Goal: Transaction & Acquisition: Book appointment/travel/reservation

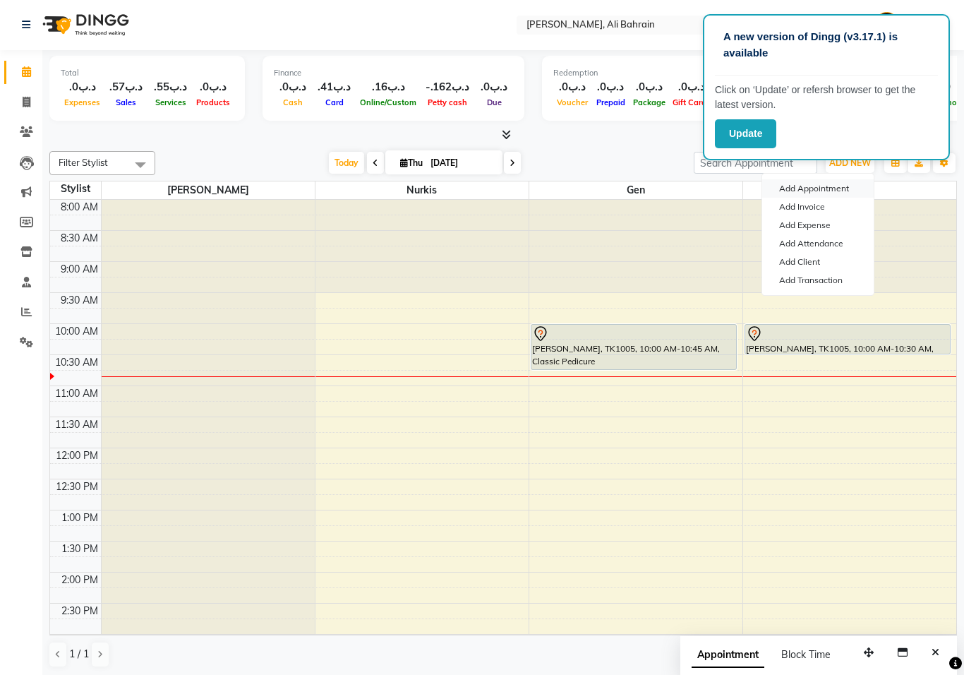
click at [824, 187] on button "Add Appointment" at bounding box center [818, 188] width 112 height 18
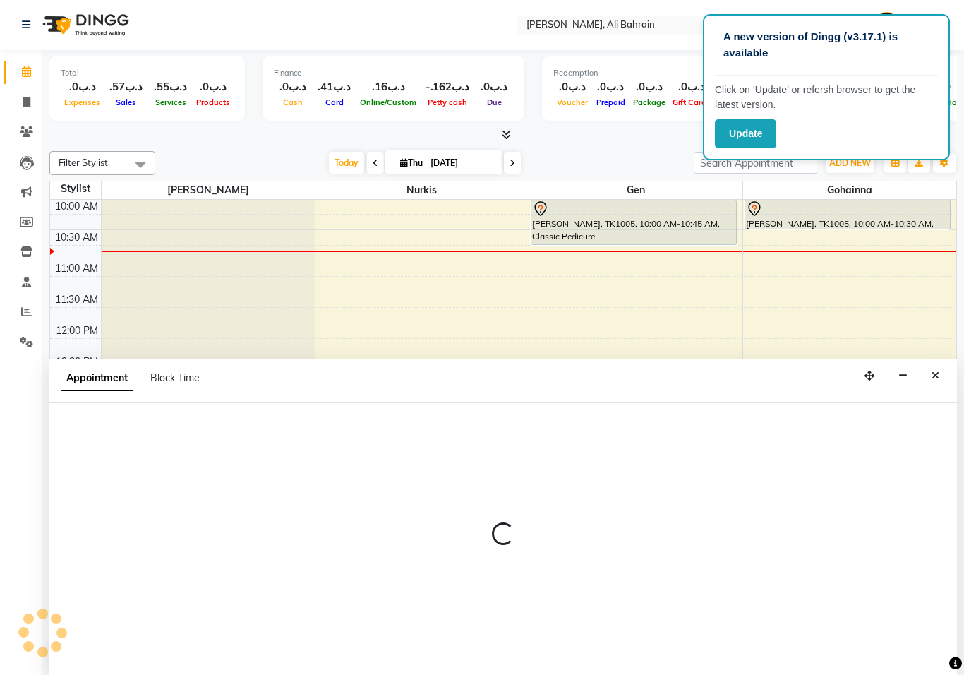
select select "540"
select select "tentative"
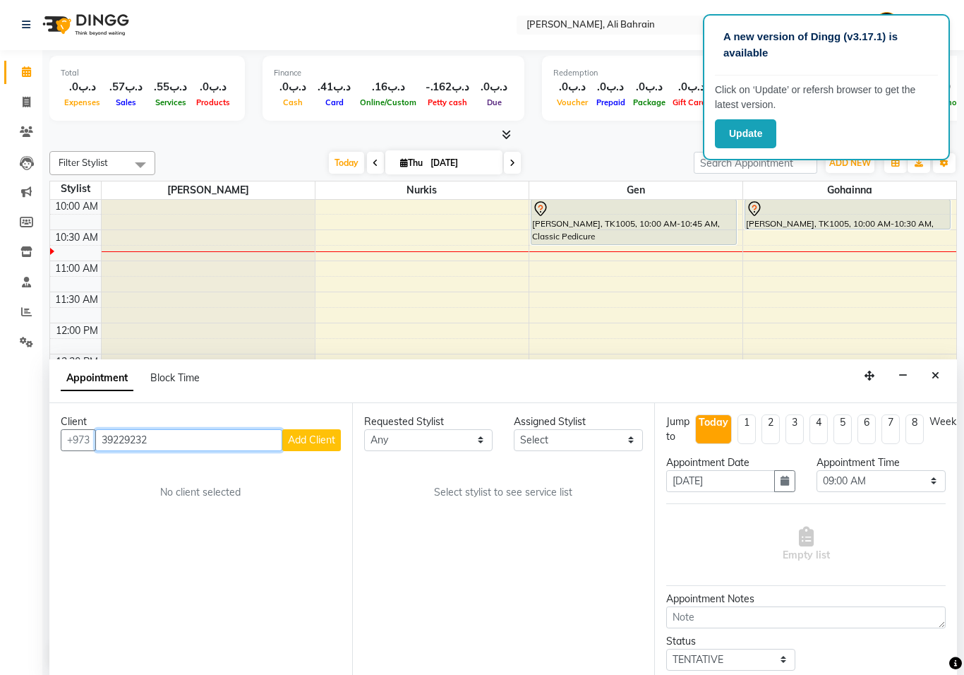
type input "39229232"
click at [311, 436] on span "Add Client" at bounding box center [311, 439] width 47 height 13
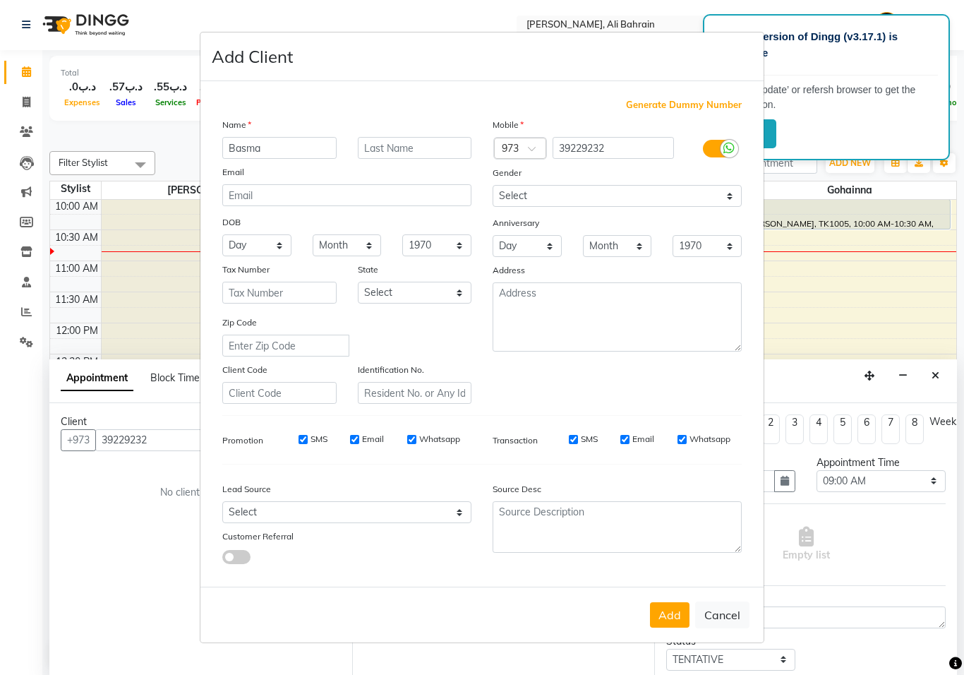
type input "Basma"
click at [398, 142] on input "text" at bounding box center [415, 148] width 114 height 22
type input "[PERSON_NAME]"
click at [673, 611] on button "Add" at bounding box center [670, 614] width 40 height 25
select select
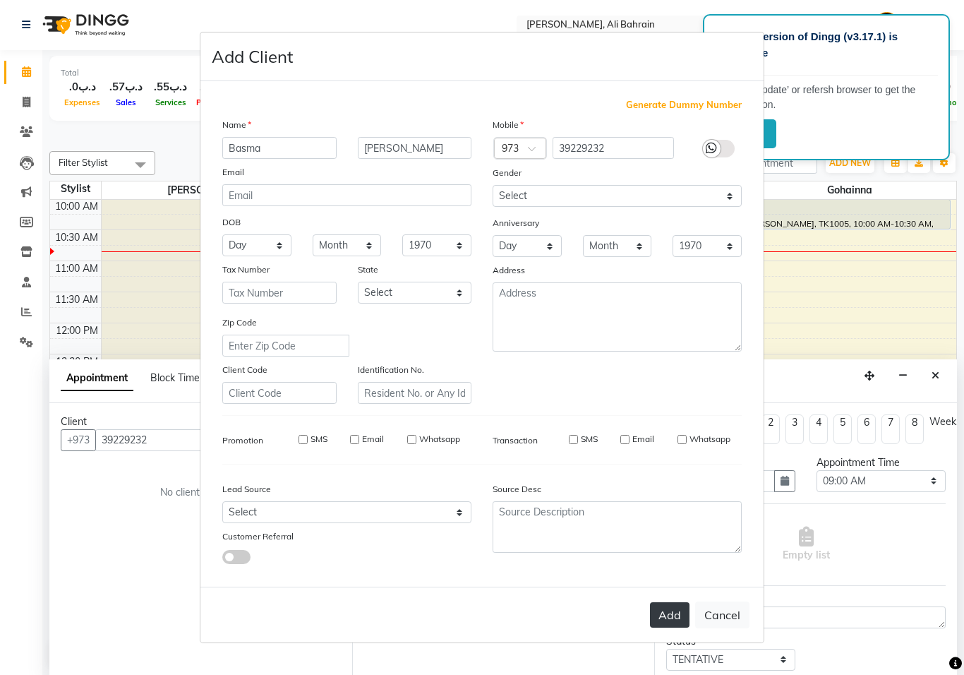
select select
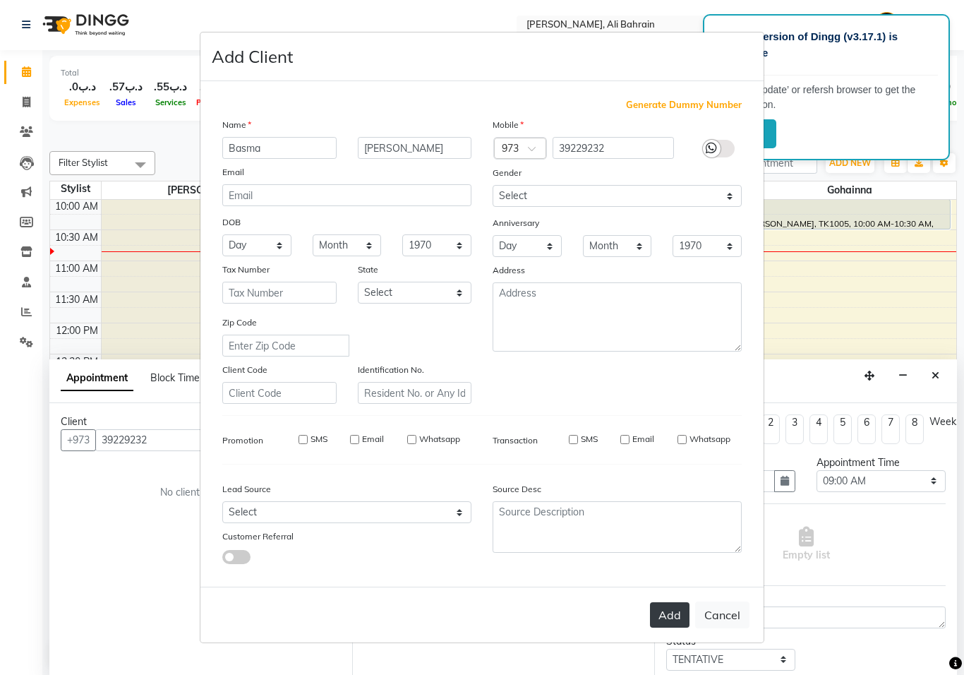
select select
checkbox input "false"
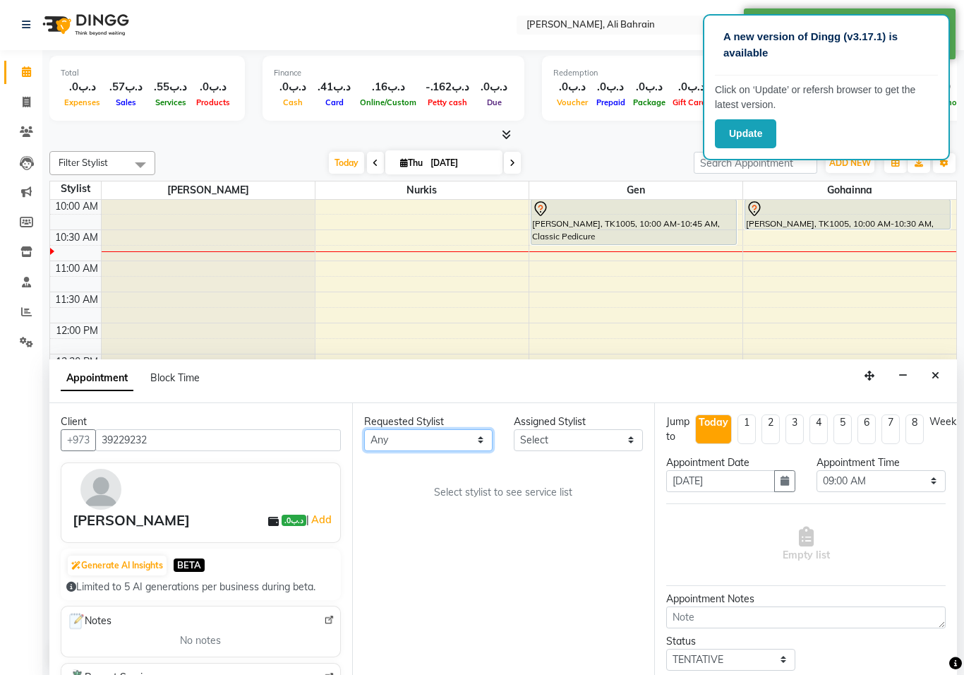
click at [484, 437] on select "Any Gen [PERSON_NAME]" at bounding box center [428, 440] width 129 height 22
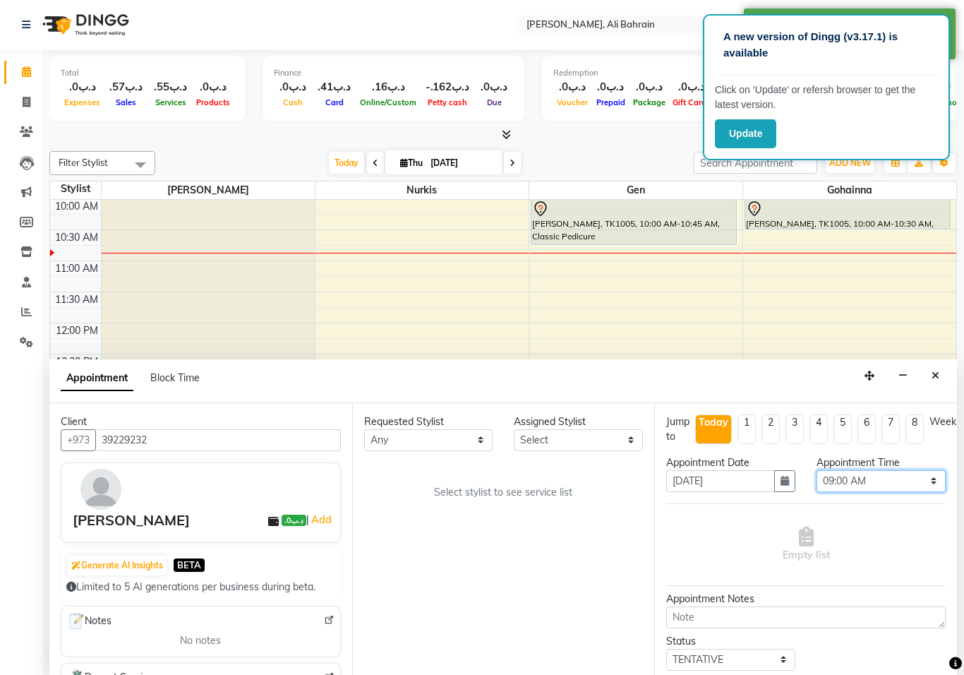
click at [930, 474] on select "Select 09:00 AM 09:15 AM 09:30 AM 09:45 AM 10:00 AM 10:15 AM 10:30 AM 10:45 AM …" at bounding box center [881, 481] width 129 height 22
select select "810"
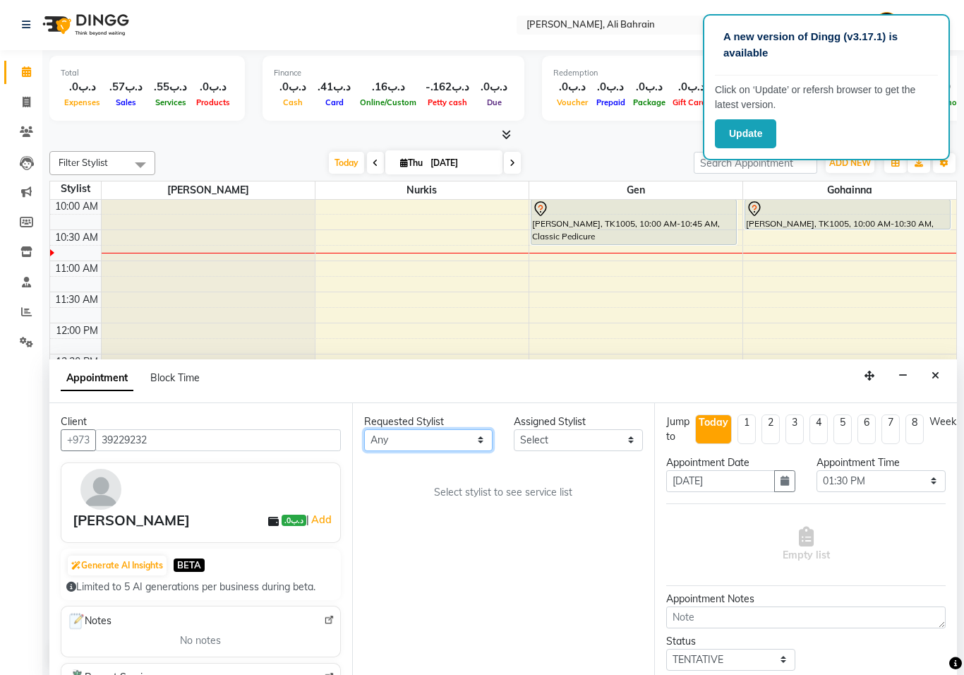
click at [476, 437] on select "Any Gen [PERSON_NAME]" at bounding box center [428, 440] width 129 height 22
select select "69932"
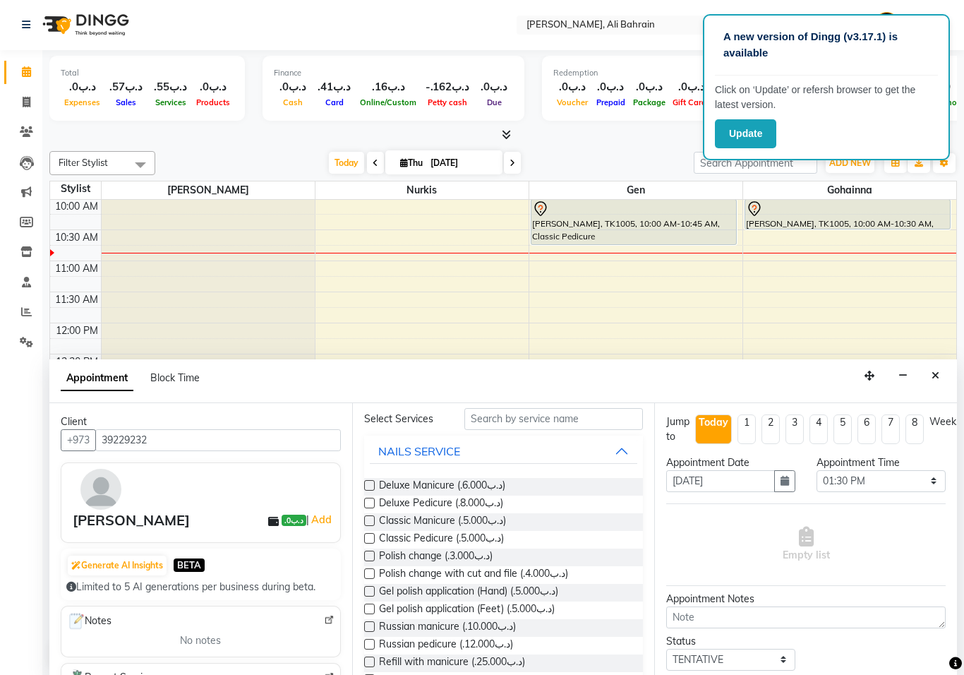
scroll to position [94, 0]
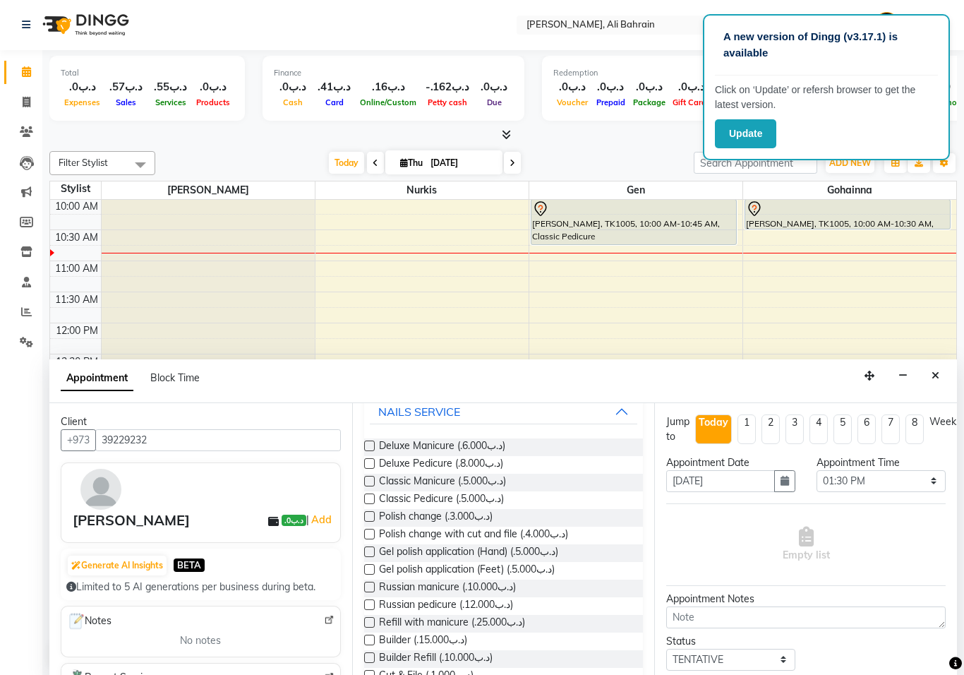
click at [372, 583] on label at bounding box center [369, 587] width 11 height 11
click at [372, 584] on input "checkbox" at bounding box center [368, 588] width 9 height 9
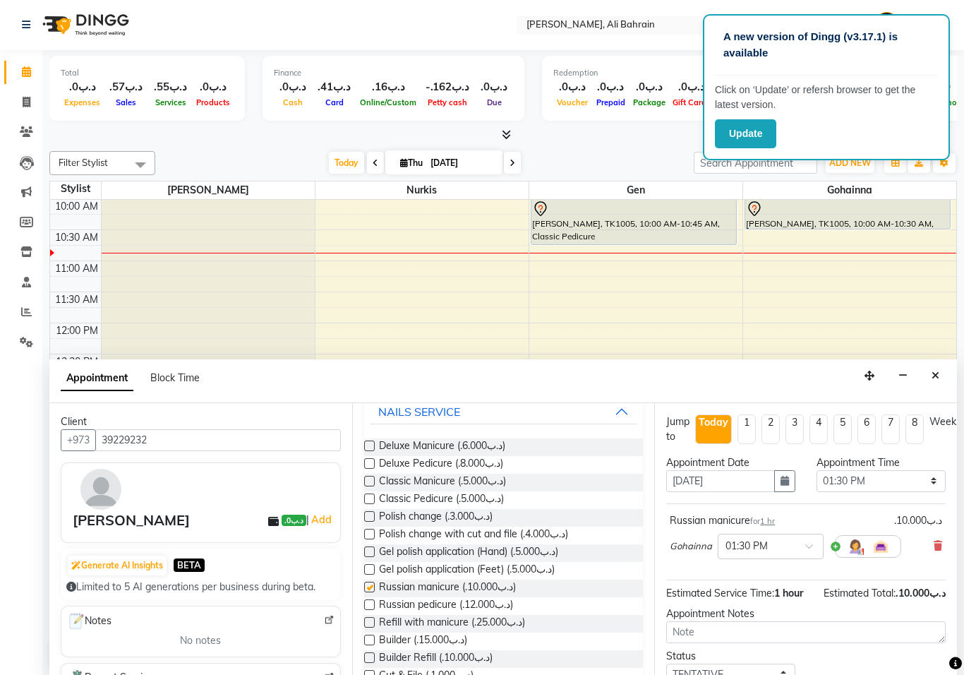
checkbox input "false"
click at [374, 601] on label at bounding box center [369, 604] width 11 height 11
click at [373, 601] on input "checkbox" at bounding box center [368, 605] width 9 height 9
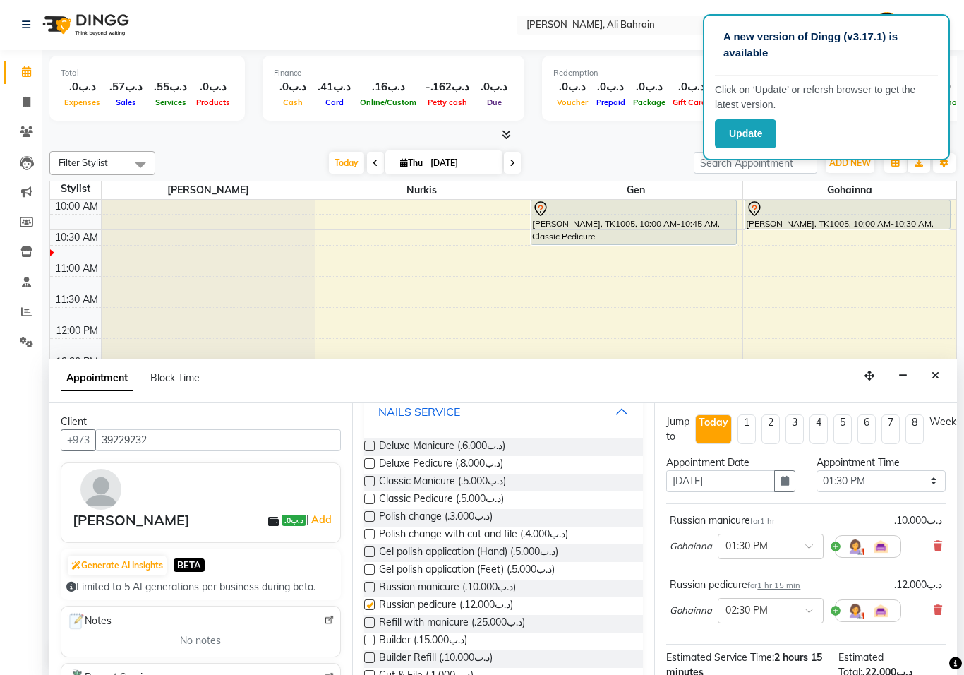
checkbox input "false"
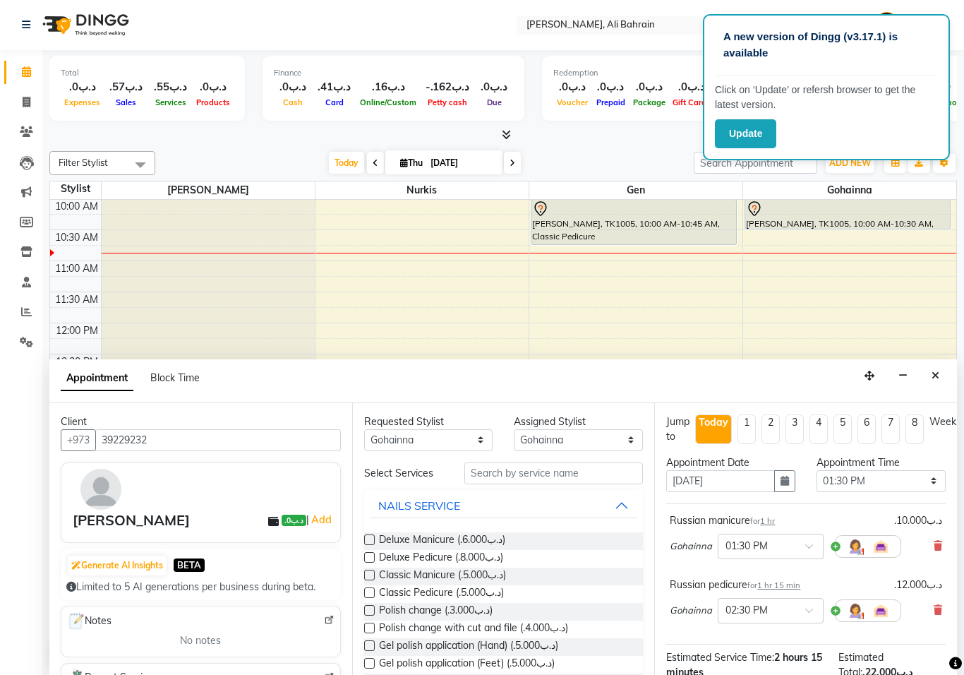
scroll to position [0, 0]
click at [624, 437] on select "Select Gen [PERSON_NAME]" at bounding box center [578, 440] width 129 height 22
select select "69931"
click at [370, 553] on label at bounding box center [369, 557] width 11 height 11
click at [370, 554] on input "checkbox" at bounding box center [368, 558] width 9 height 9
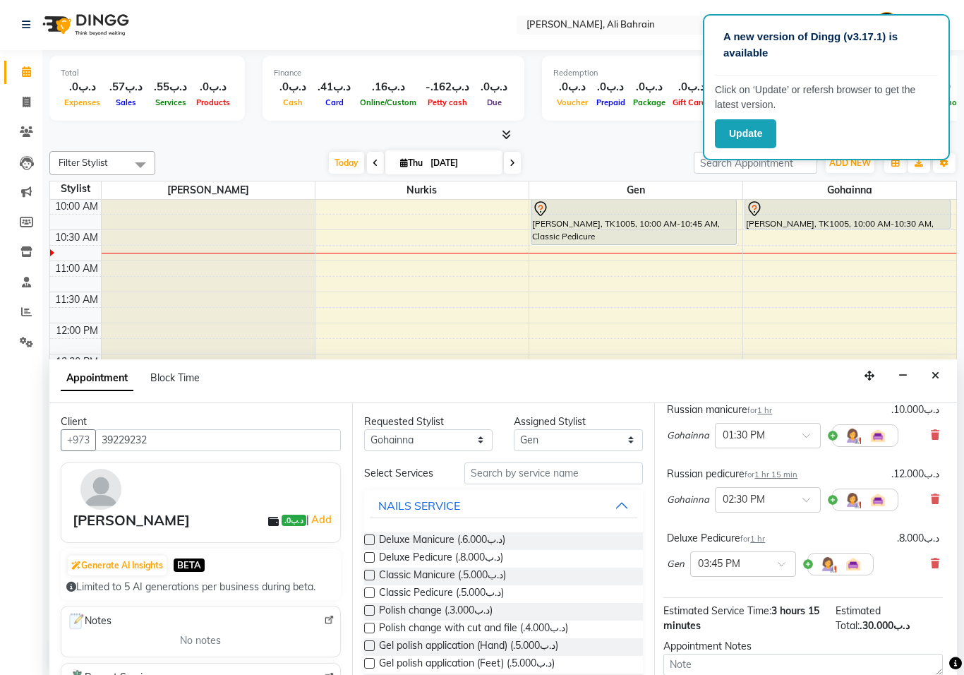
scroll to position [121, 4]
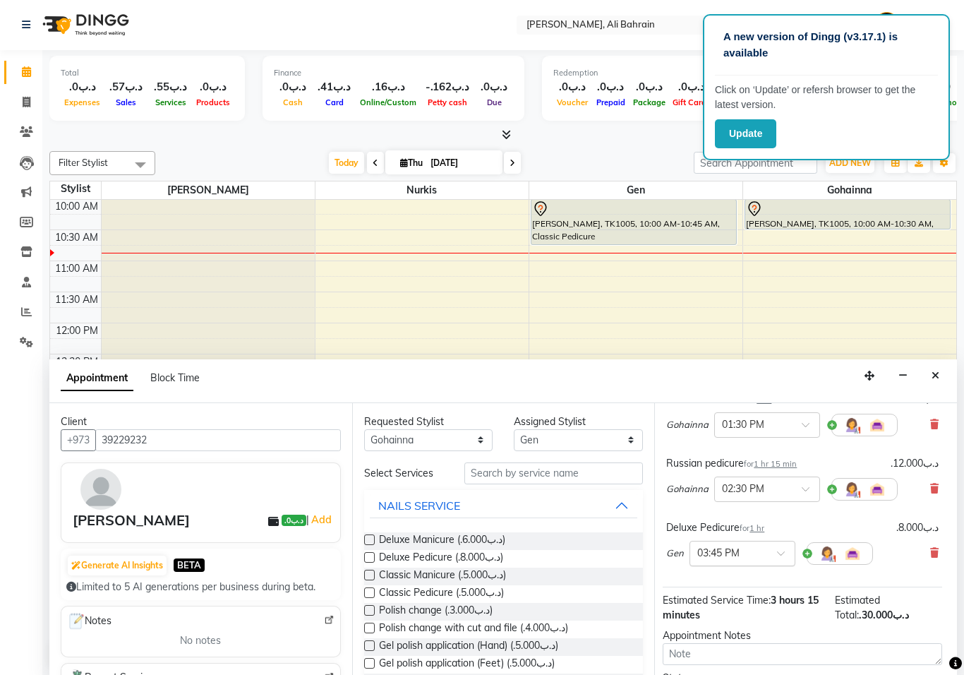
click at [781, 551] on span at bounding box center [786, 557] width 18 height 15
click at [727, 577] on div "01:30 PM" at bounding box center [742, 581] width 104 height 26
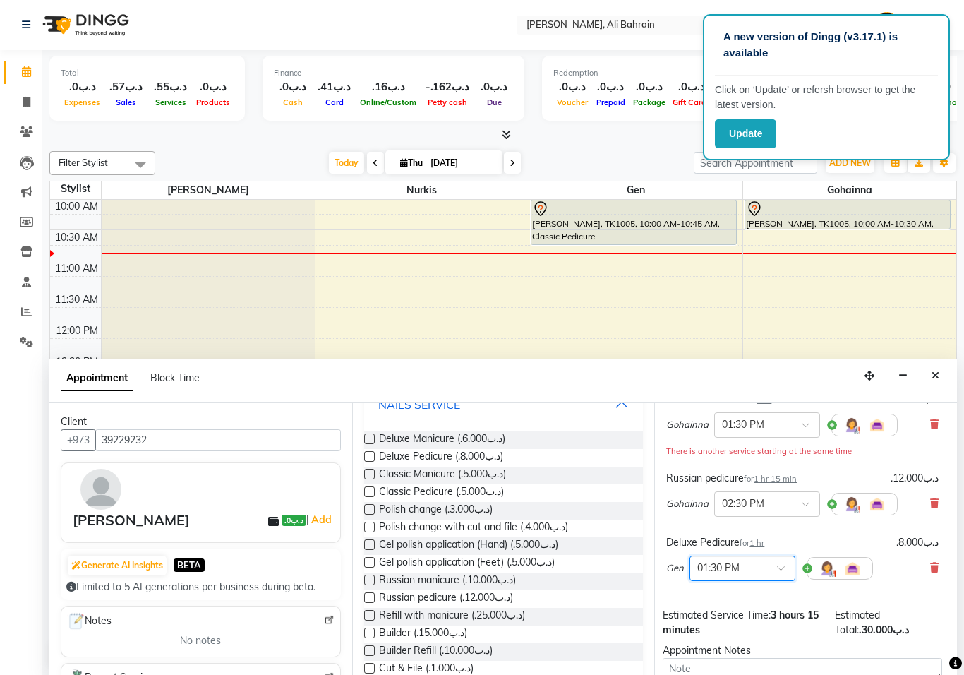
scroll to position [100, 0]
click at [369, 452] on label at bounding box center [369, 457] width 11 height 11
click at [369, 454] on input "checkbox" at bounding box center [368, 458] width 9 height 9
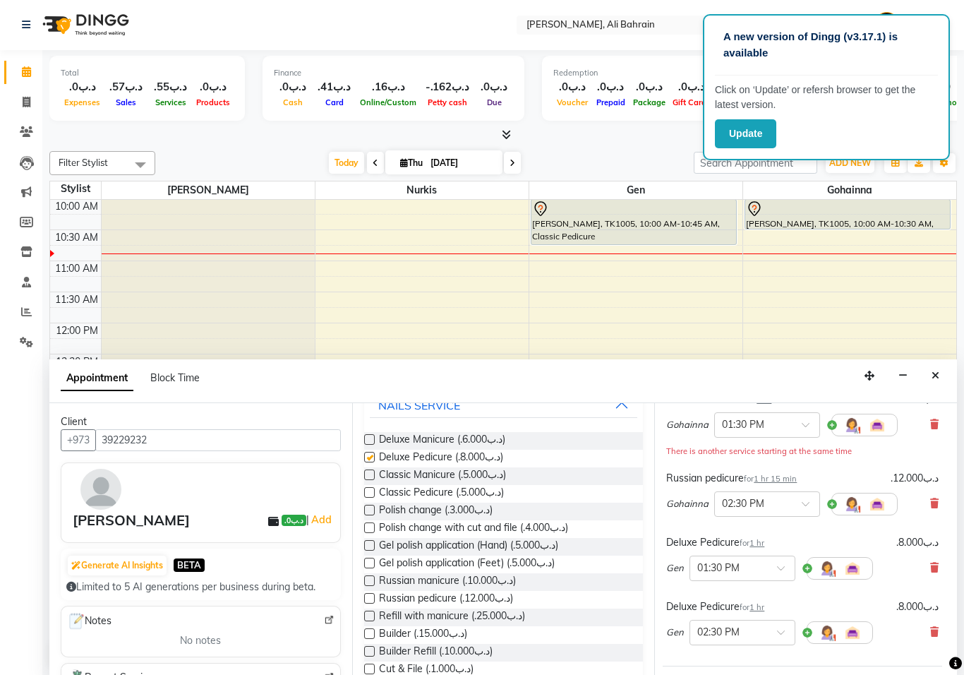
checkbox input "false"
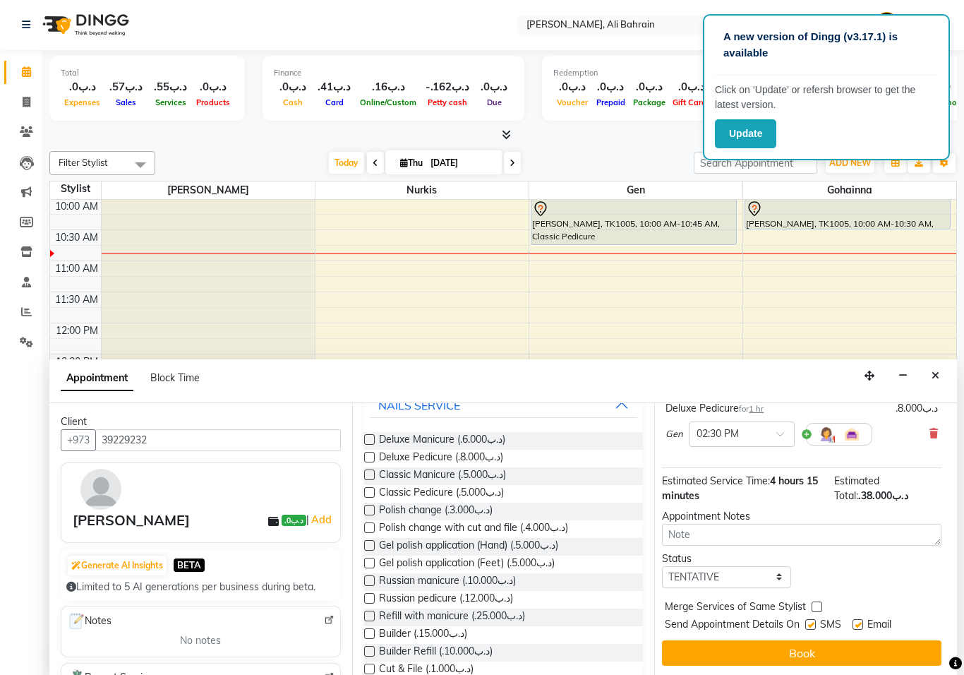
scroll to position [320, 5]
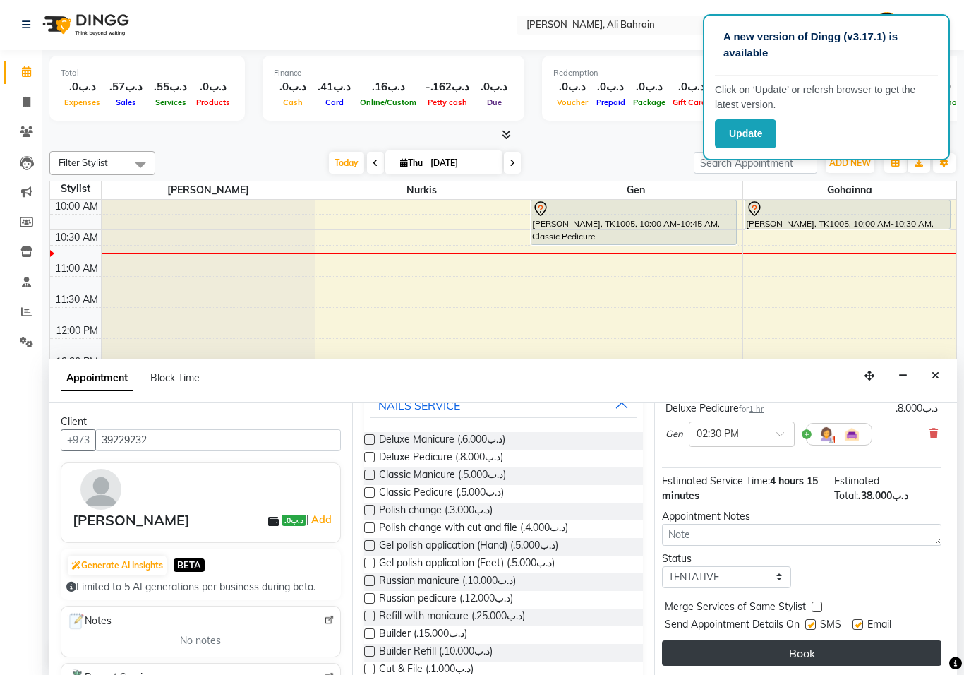
click at [804, 647] on button "Book" at bounding box center [802, 652] width 280 height 25
